Goal: Register for event/course

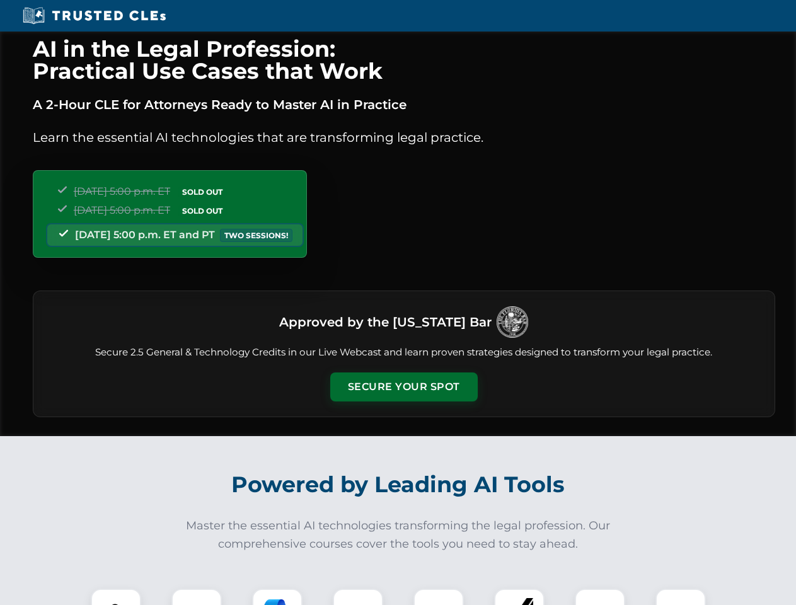
click at [403, 387] on button "Secure Your Spot" at bounding box center [403, 386] width 147 height 29
click at [116, 597] on img at bounding box center [116, 613] width 37 height 37
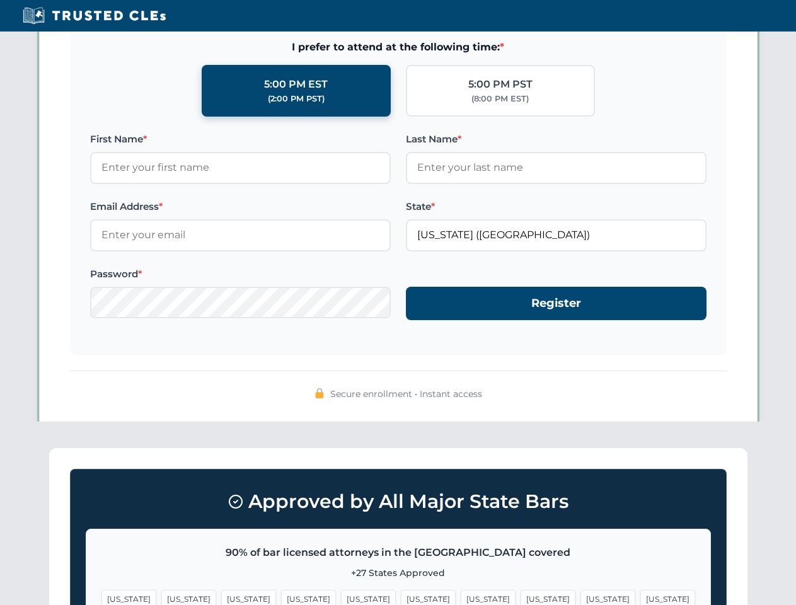
click at [461, 597] on span "[US_STATE]" at bounding box center [488, 599] width 55 height 18
click at [580, 597] on span "[US_STATE]" at bounding box center [607, 599] width 55 height 18
